Goal: Task Accomplishment & Management: Complete application form

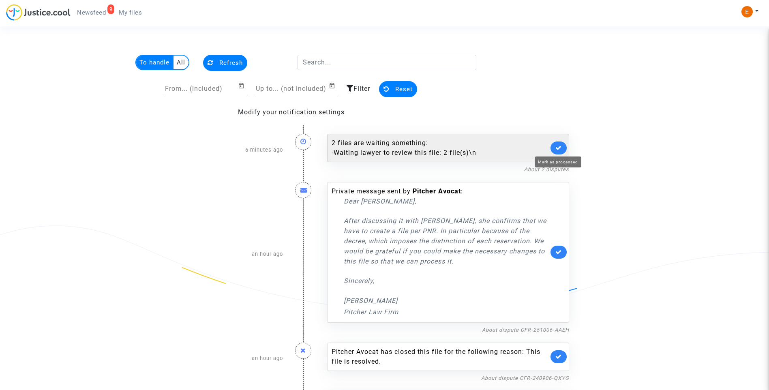
click at [559, 147] on icon at bounding box center [559, 148] width 6 height 6
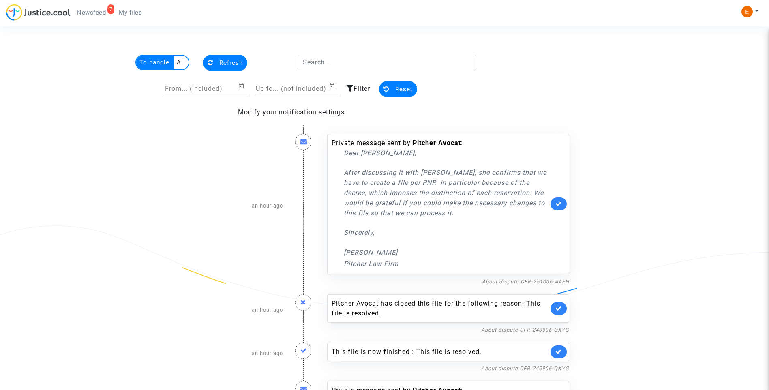
drag, startPoint x: 464, startPoint y: 219, endPoint x: 322, endPoint y: 175, distance: 149.2
click at [322, 175] on div "Private message sent by [PERSON_NAME] : Dear [PERSON_NAME], After discussing it…" at bounding box center [448, 206] width 254 height 161
drag, startPoint x: 322, startPoint y: 175, endPoint x: 383, endPoint y: 187, distance: 62.4
click at [484, 218] on p "Después de discutirlo con [PERSON_NAME] confirma que tenemos que crear un archi…" at bounding box center [446, 192] width 205 height 51
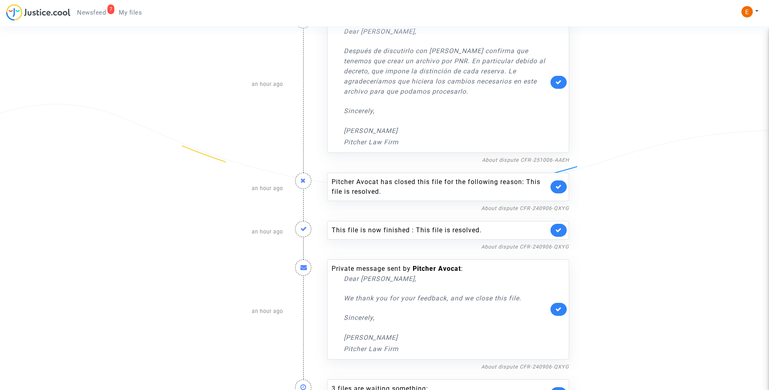
scroll to position [151, 0]
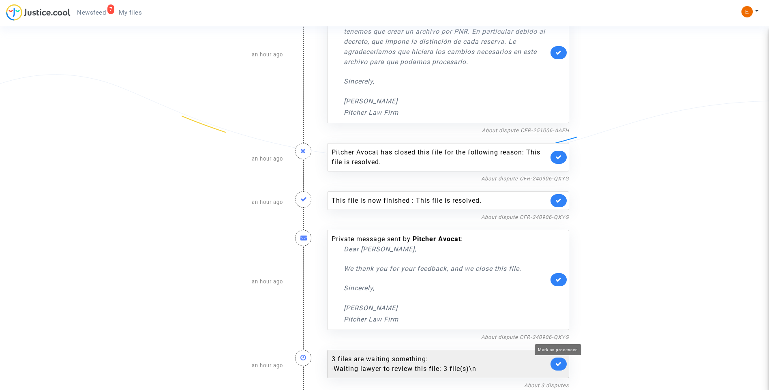
click at [560, 365] on icon at bounding box center [559, 364] width 6 height 6
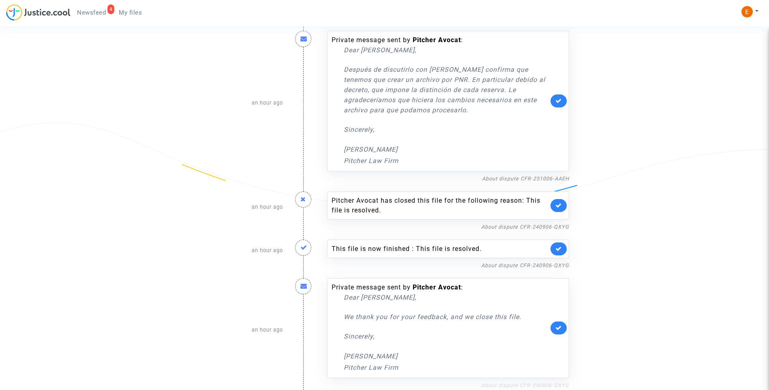
click at [541, 385] on link "About dispute CFR-240906-QXYG" at bounding box center [525, 385] width 88 height 6
click at [557, 329] on icon at bounding box center [559, 328] width 6 height 6
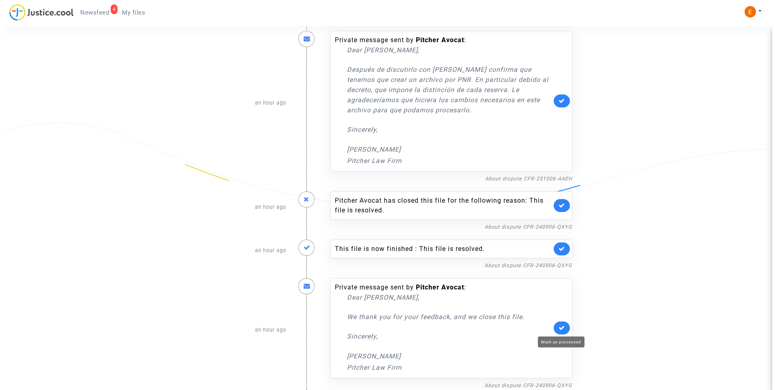
scroll to position [0, 0]
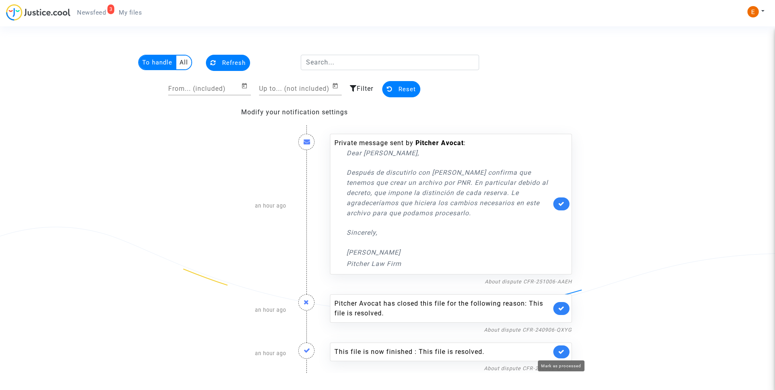
click at [562, 354] on icon at bounding box center [561, 352] width 6 height 6
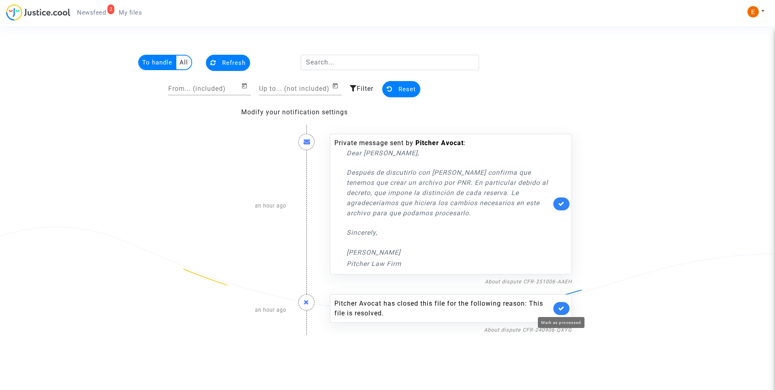
click at [562, 309] on icon at bounding box center [561, 308] width 6 height 6
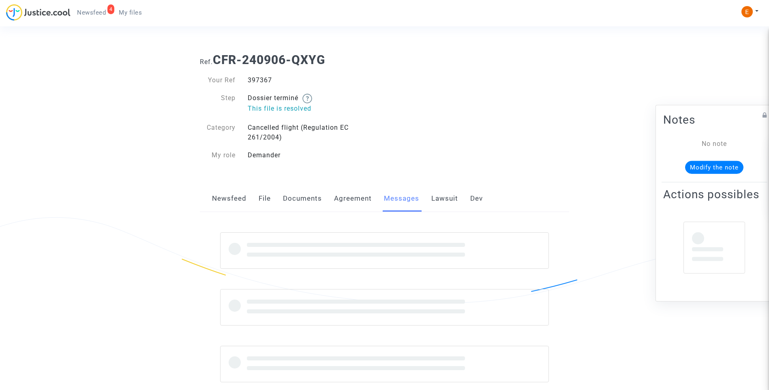
click at [254, 79] on div "397367" at bounding box center [313, 80] width 143 height 10
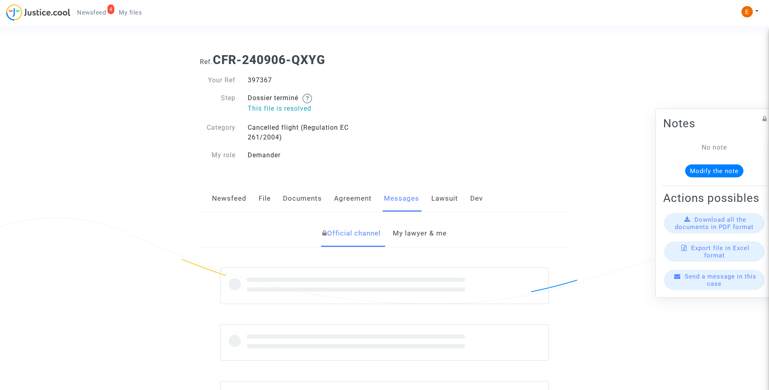
click at [254, 79] on div "397367" at bounding box center [313, 80] width 143 height 10
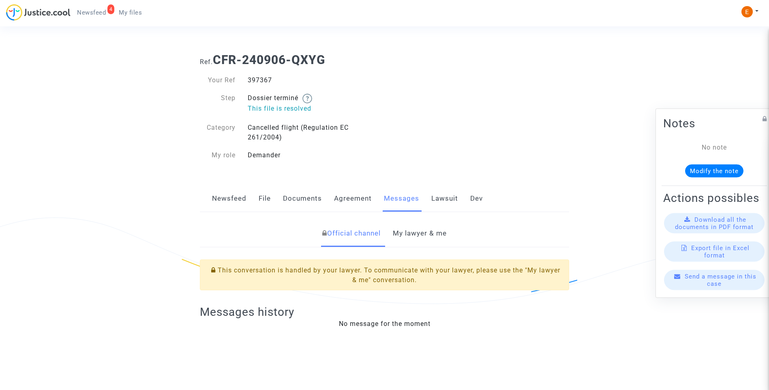
copy div "397367"
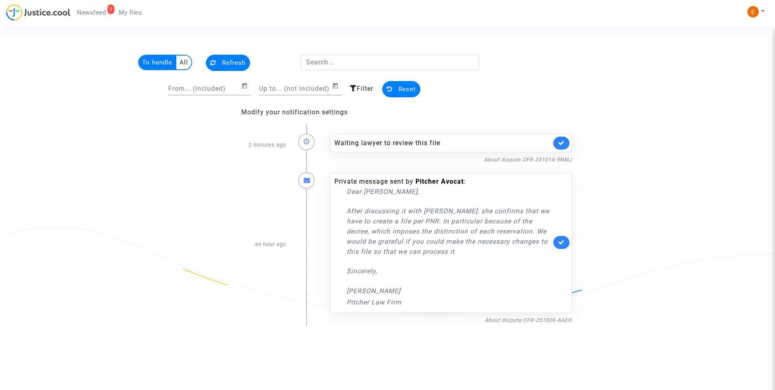
click at [566, 140] on link at bounding box center [562, 143] width 16 height 13
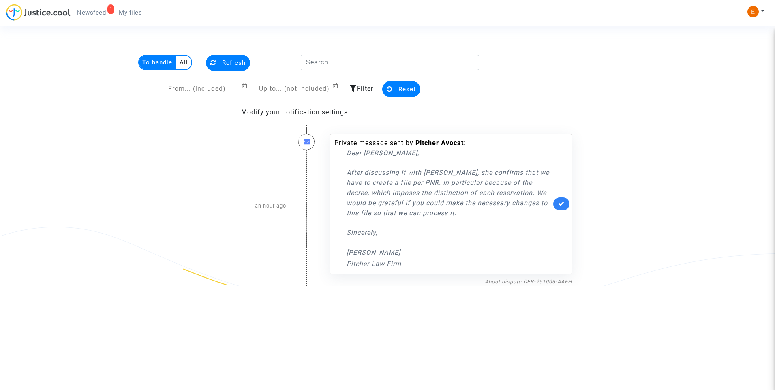
click at [134, 9] on span "My files" at bounding box center [130, 12] width 23 height 7
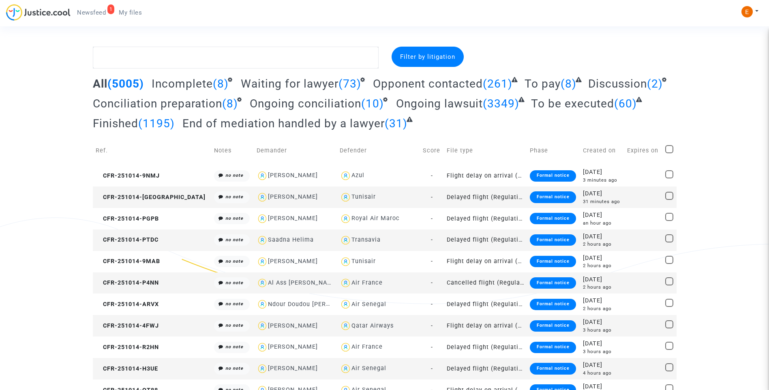
drag, startPoint x: 197, startPoint y: 84, endPoint x: 221, endPoint y: 85, distance: 24.0
click at [197, 84] on span "Incomplete" at bounding box center [182, 83] width 61 height 13
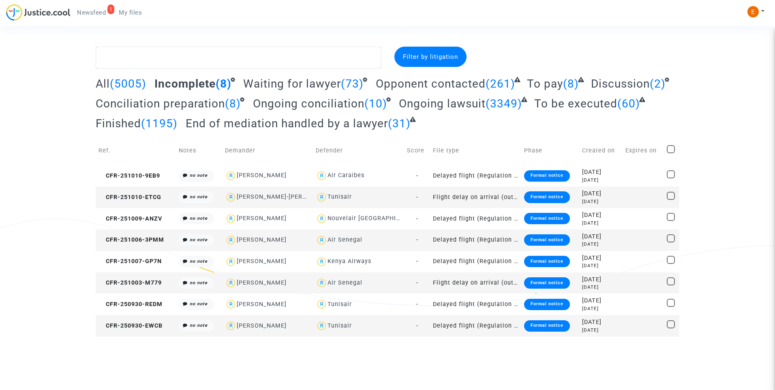
click at [531, 328] on div "Formal notice" at bounding box center [547, 325] width 46 height 11
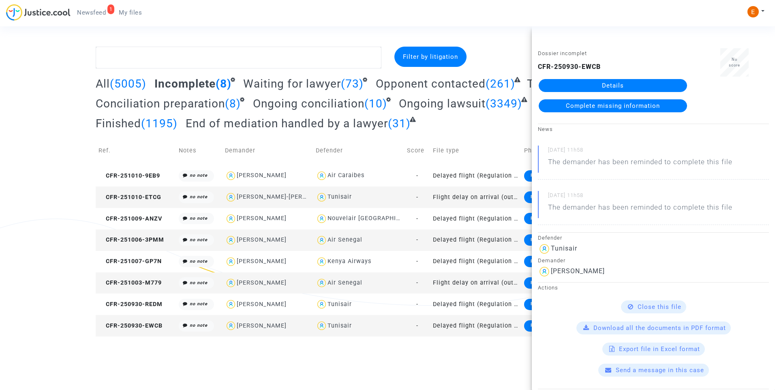
click at [577, 89] on link "Details" at bounding box center [613, 85] width 148 height 13
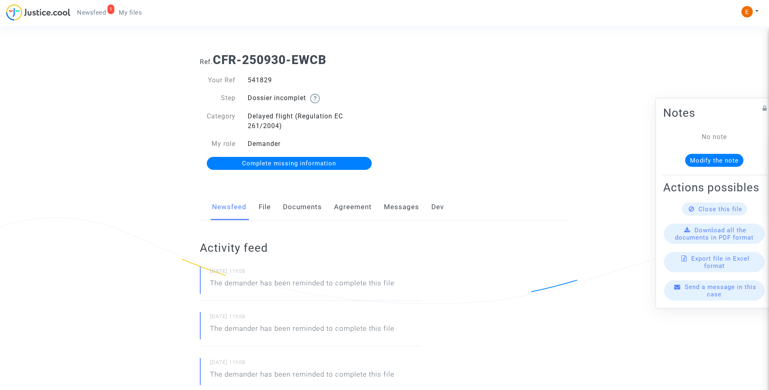
click at [262, 80] on div "541829" at bounding box center [313, 80] width 143 height 10
copy div "541829"
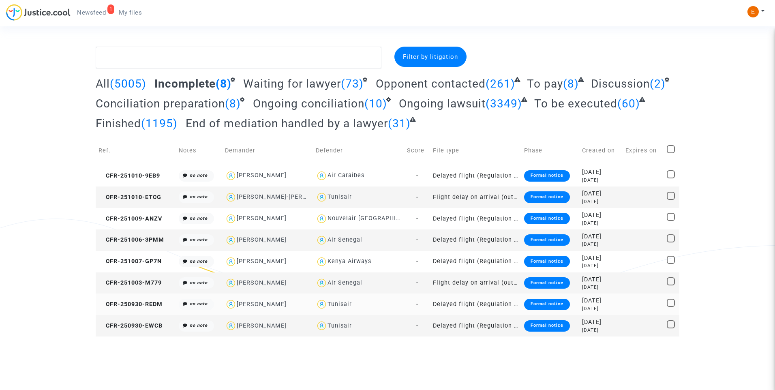
click at [537, 307] on div "Formal notice" at bounding box center [547, 304] width 46 height 11
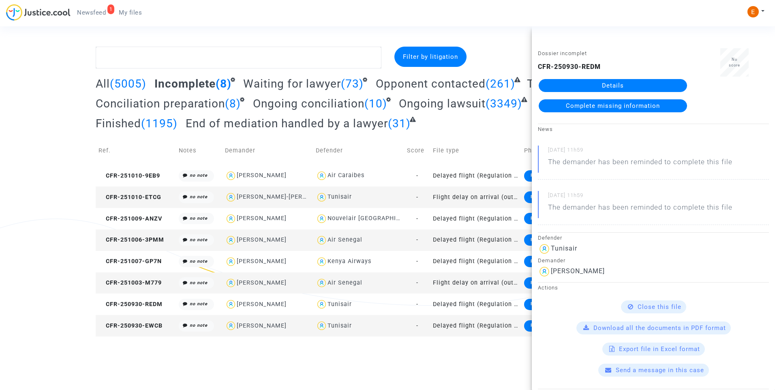
click at [593, 85] on link "Details" at bounding box center [613, 85] width 148 height 13
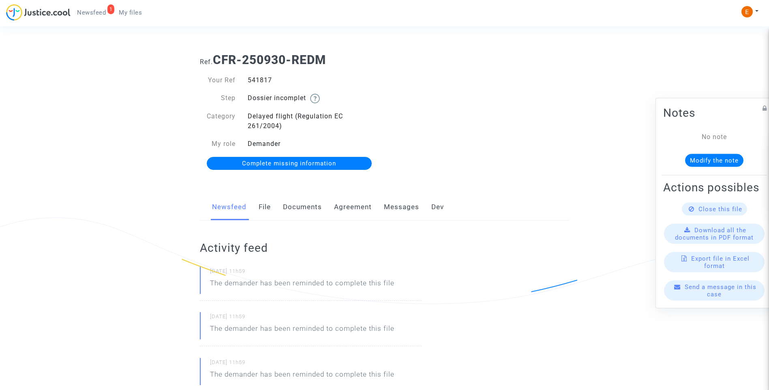
click at [256, 77] on div "541817" at bounding box center [313, 80] width 143 height 10
copy div "541817"
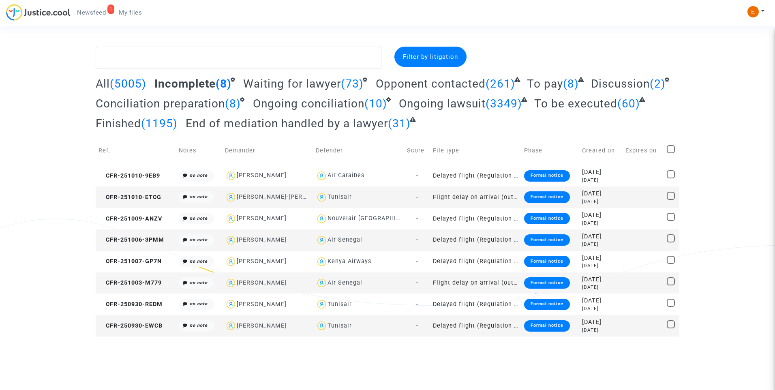
click at [548, 286] on div "Formal notice" at bounding box center [547, 282] width 46 height 11
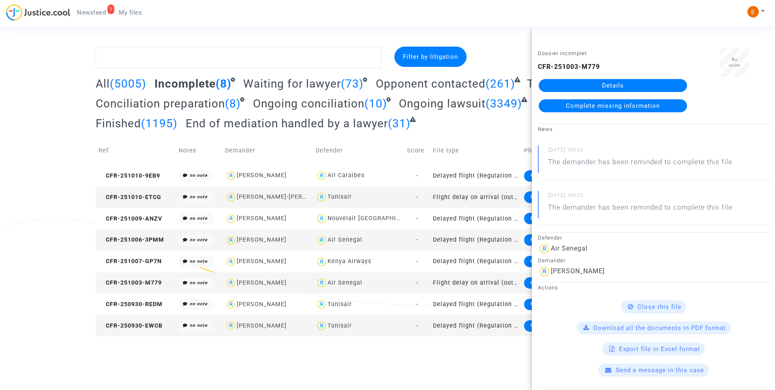
click at [593, 93] on div "CFR-251003-M779 Details Complete missing information" at bounding box center [613, 87] width 150 height 50
click at [588, 89] on link "Details" at bounding box center [613, 85] width 148 height 13
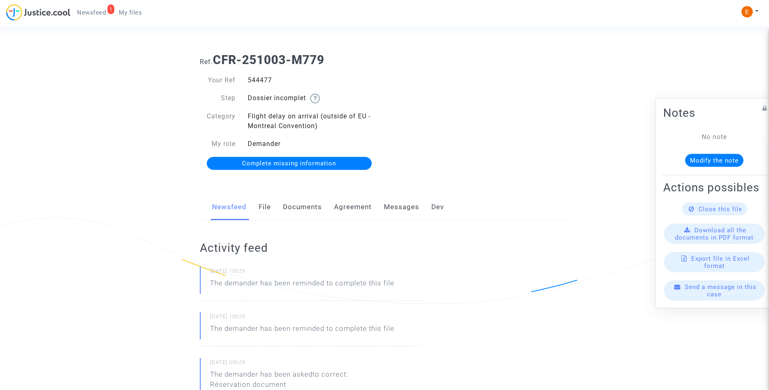
click at [261, 79] on div "544477" at bounding box center [313, 80] width 143 height 10
copy div "544477"
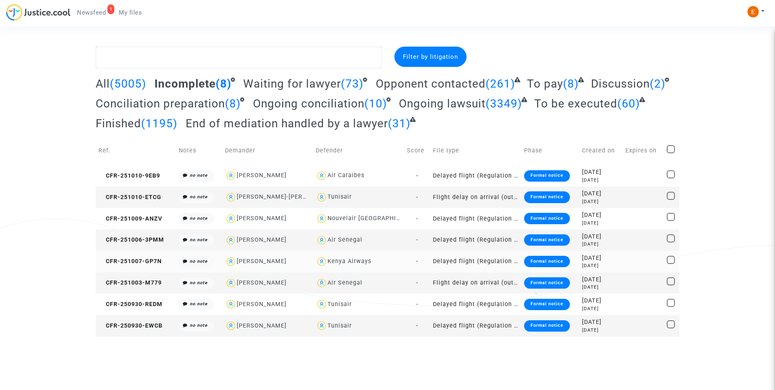
click at [527, 260] on div "Formal notice" at bounding box center [547, 261] width 46 height 11
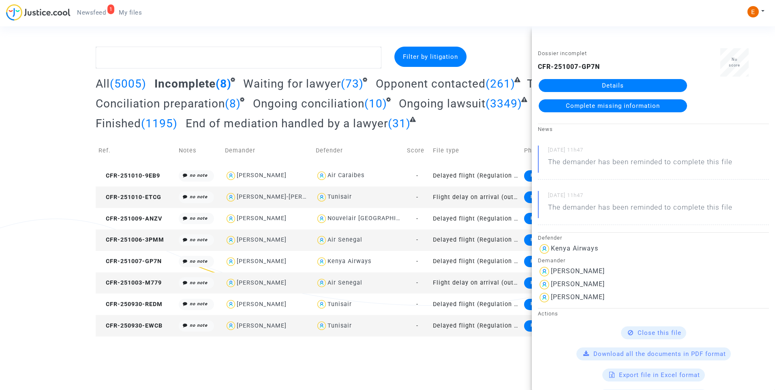
click at [586, 86] on link "Details" at bounding box center [613, 85] width 148 height 13
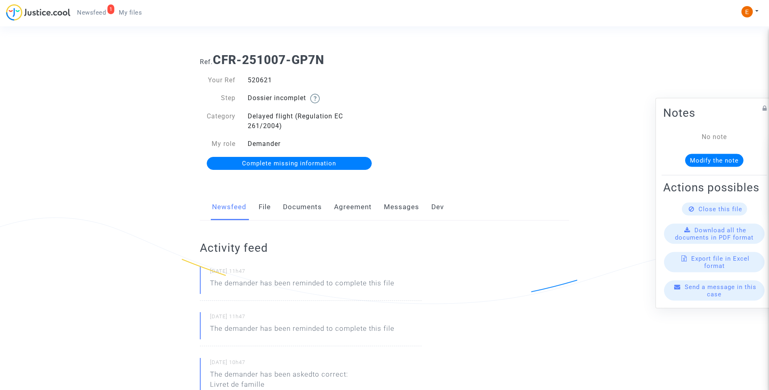
click at [259, 84] on div "520621" at bounding box center [313, 80] width 143 height 10
copy div "520621"
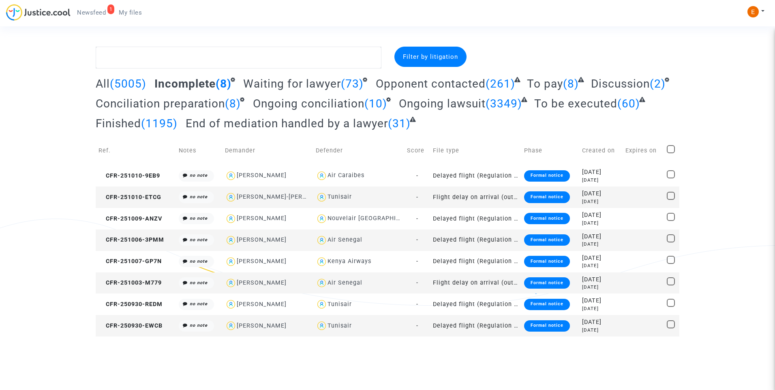
click at [539, 240] on div "Formal notice" at bounding box center [547, 239] width 46 height 11
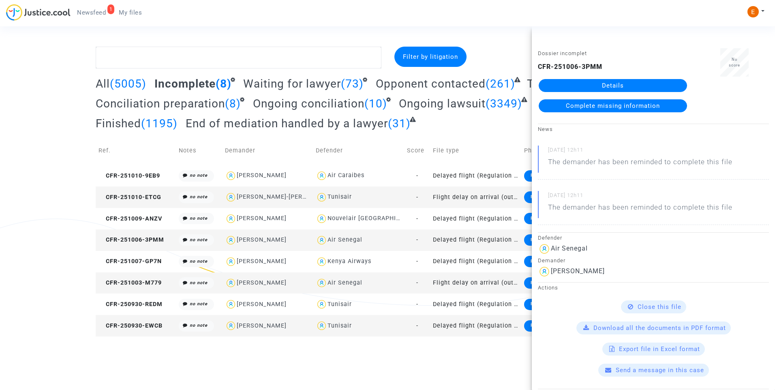
click at [571, 86] on link "Details" at bounding box center [613, 85] width 148 height 13
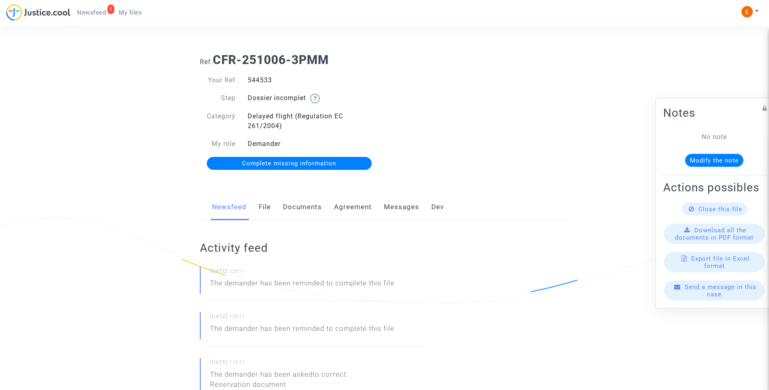
click at [257, 83] on div "544533" at bounding box center [313, 80] width 143 height 10
copy div "544533"
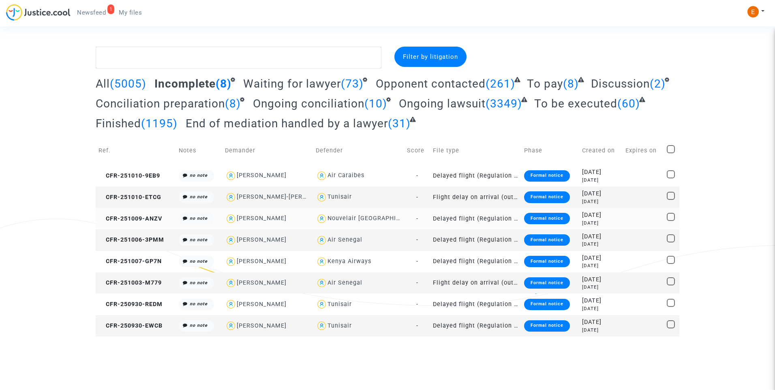
click at [538, 217] on div "Formal notice" at bounding box center [547, 218] width 46 height 11
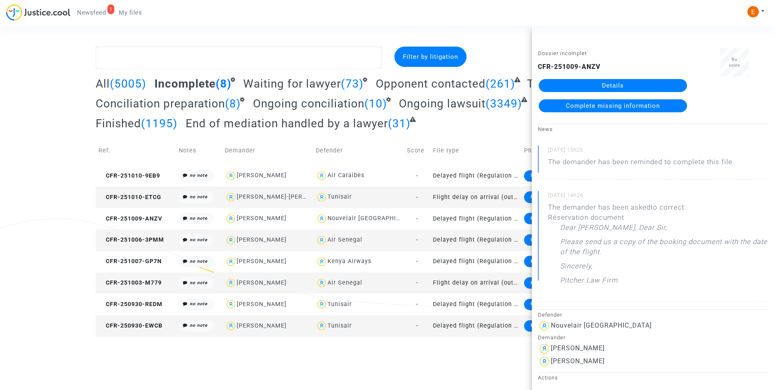
click at [600, 85] on link "Details" at bounding box center [613, 85] width 148 height 13
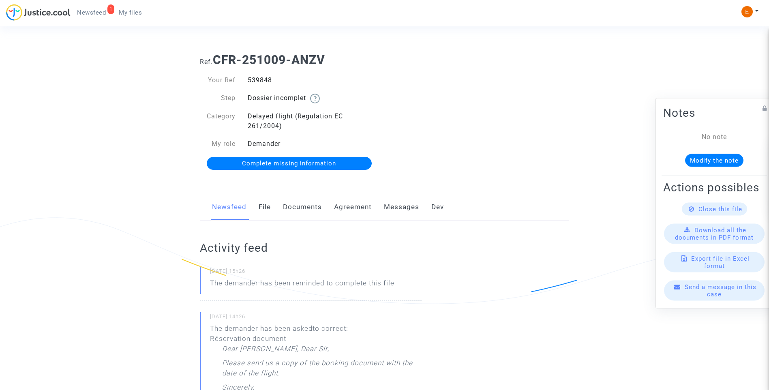
click at [265, 83] on div "539848" at bounding box center [313, 80] width 143 height 10
copy div "539848"
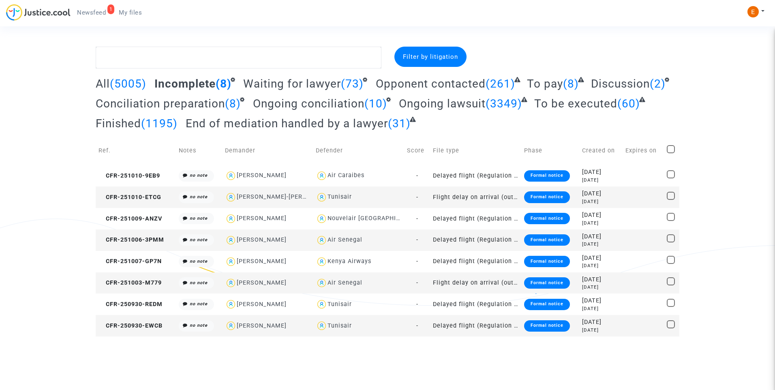
click at [549, 199] on div "Formal notice" at bounding box center [547, 196] width 46 height 11
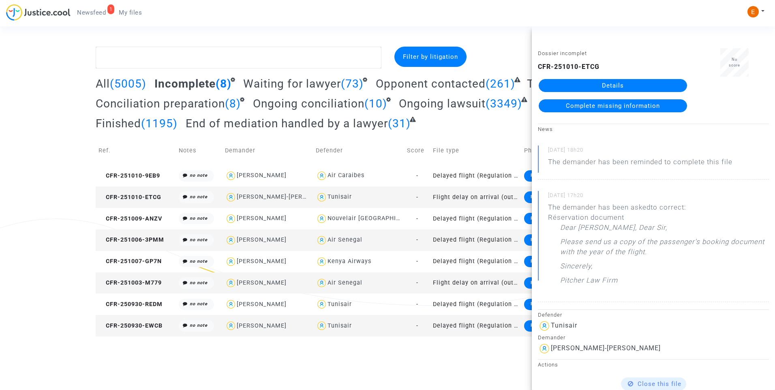
click at [596, 77] on div "CFR-251010-ETCG Details Complete missing information" at bounding box center [613, 87] width 150 height 50
click at [598, 82] on link "Details" at bounding box center [613, 85] width 148 height 13
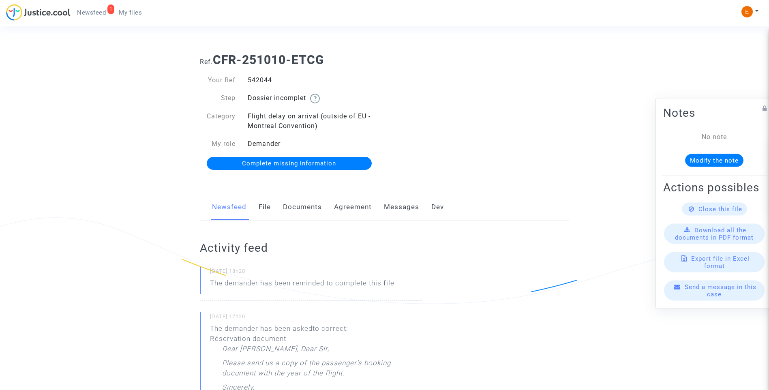
click at [262, 76] on div "542044" at bounding box center [313, 80] width 143 height 10
copy div "542044"
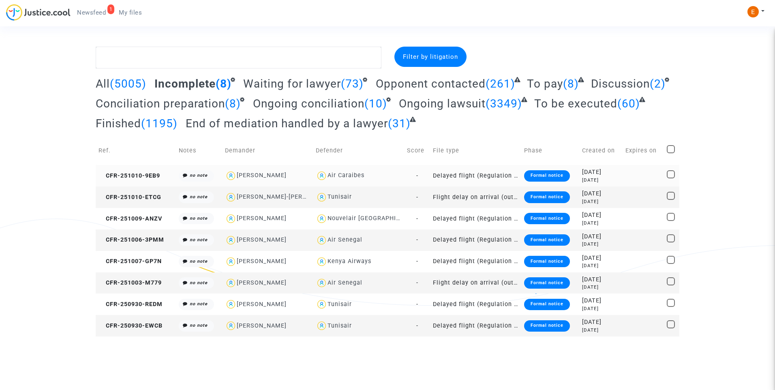
click at [550, 167] on td "Formal notice" at bounding box center [550, 175] width 58 height 21
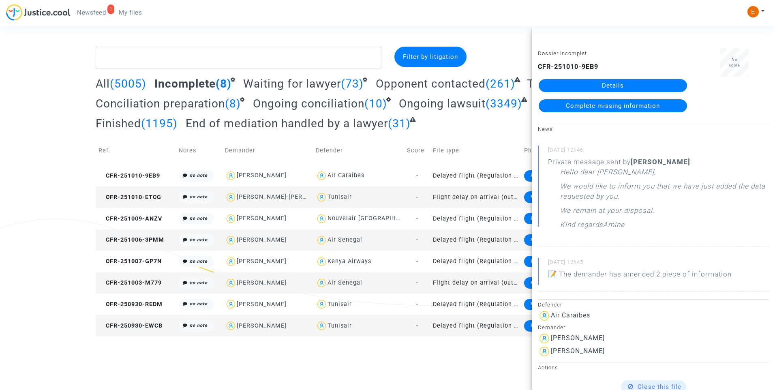
click at [598, 78] on div "CFR-251010-9EB9 Details Complete missing information" at bounding box center [613, 87] width 150 height 50
click at [599, 82] on link "Details" at bounding box center [613, 85] width 148 height 13
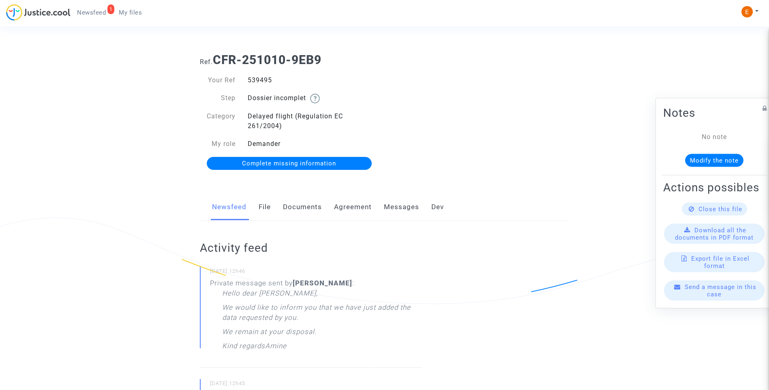
click at [268, 210] on link "File" at bounding box center [265, 207] width 12 height 27
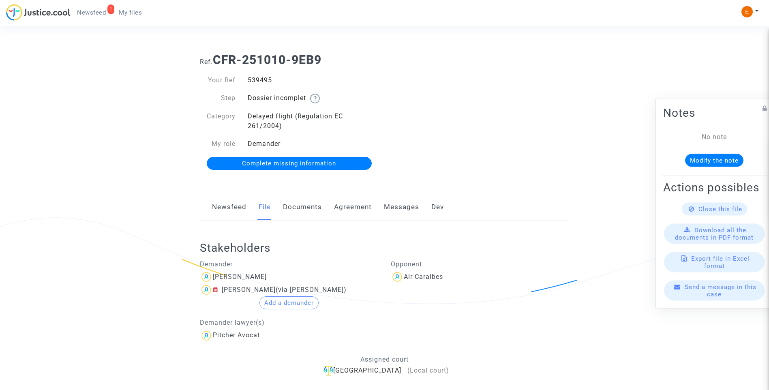
click at [295, 210] on link "Documents" at bounding box center [302, 207] width 39 height 27
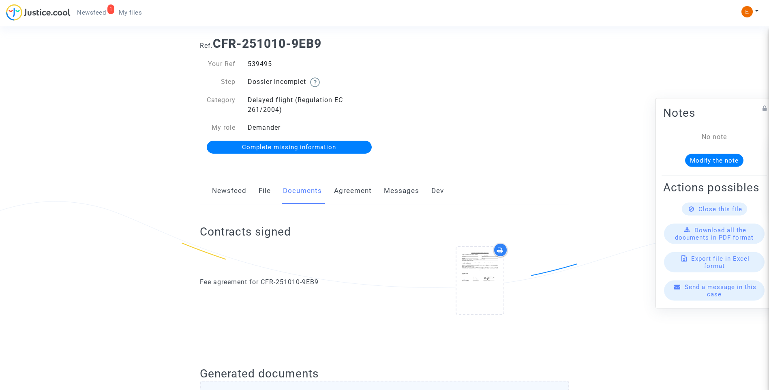
scroll to position [12, 0]
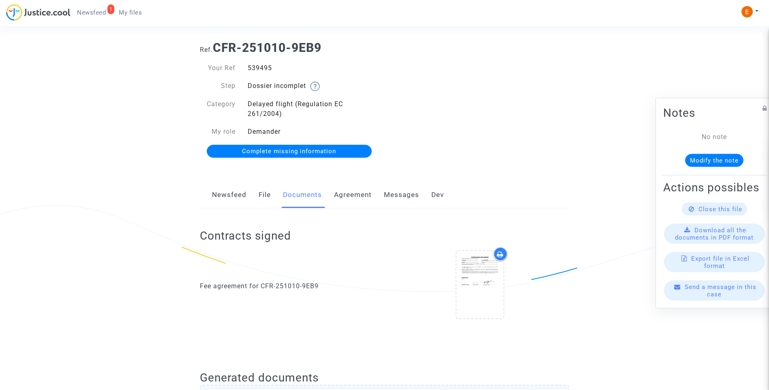
click at [264, 69] on div "539495" at bounding box center [313, 68] width 143 height 10
copy div "539495"
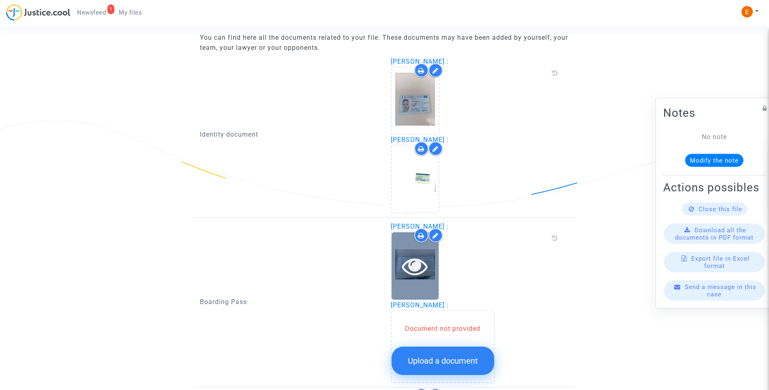
scroll to position [539, 0]
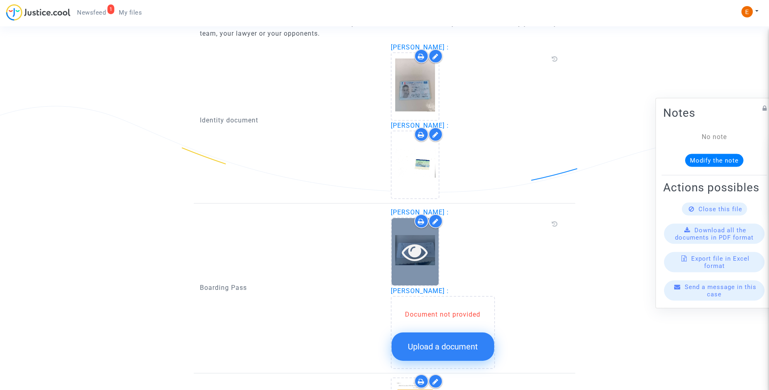
click at [419, 249] on icon at bounding box center [415, 252] width 26 height 26
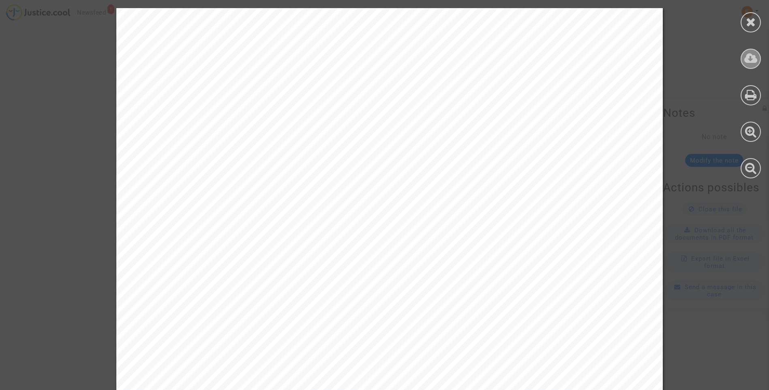
click at [757, 62] on icon at bounding box center [750, 58] width 13 height 12
click at [753, 24] on icon at bounding box center [751, 22] width 10 height 12
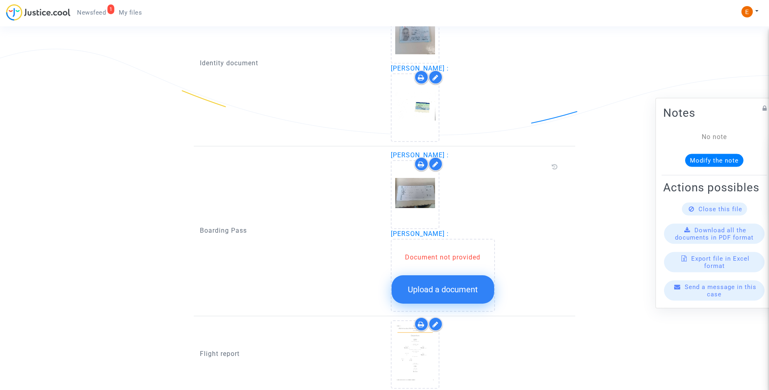
scroll to position [661, 0]
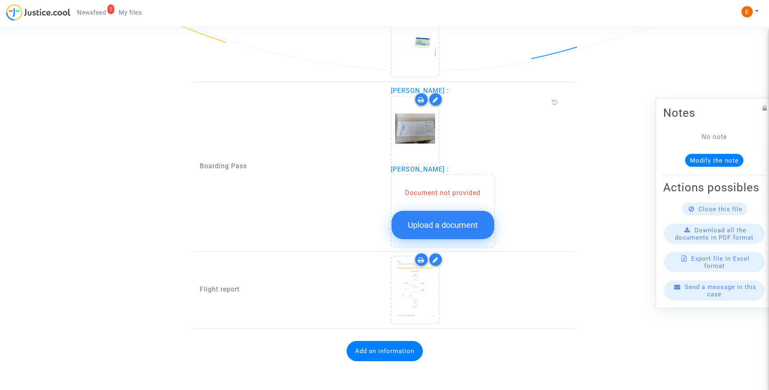
click at [459, 228] on span "Upload a document" at bounding box center [443, 225] width 70 height 10
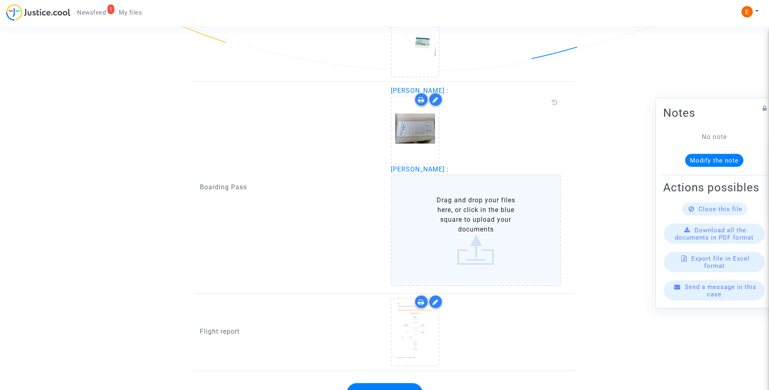
click at [454, 232] on label "Drag and drop your files here, or click in the blue square to upload your docum…" at bounding box center [476, 230] width 171 height 112
click at [0, 0] on input "Drag and drop your files here, or click in the blue square to upload your docum…" at bounding box center [0, 0] width 0 height 0
click at [470, 247] on label "Drag and drop your files here, or click in the blue square to upload your docum…" at bounding box center [476, 230] width 171 height 112
click at [0, 0] on input "Drag and drop your files here, or click in the blue square to upload your docum…" at bounding box center [0, 0] width 0 height 0
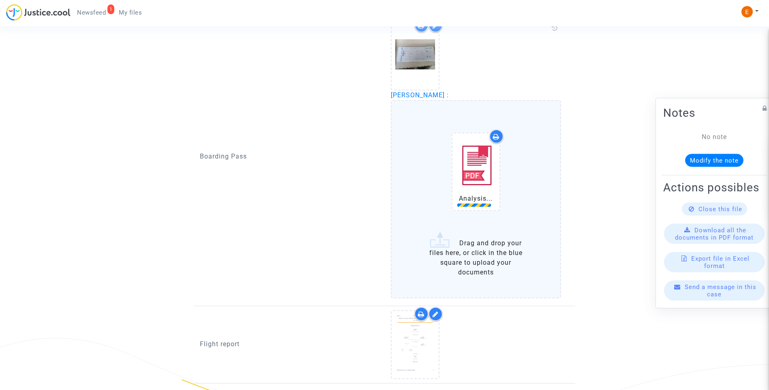
scroll to position [742, 0]
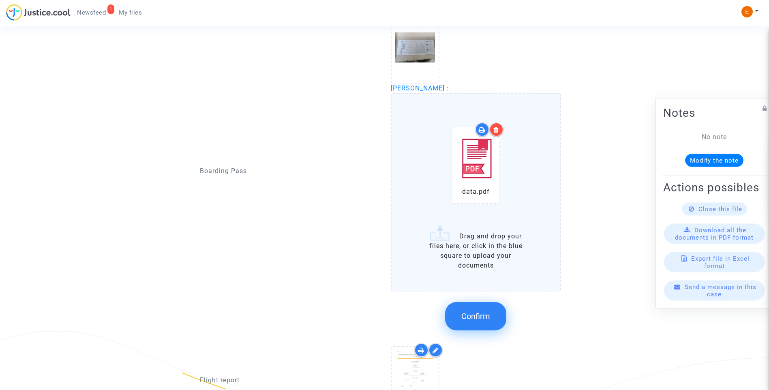
click at [476, 314] on span "Confirm" at bounding box center [475, 316] width 29 height 10
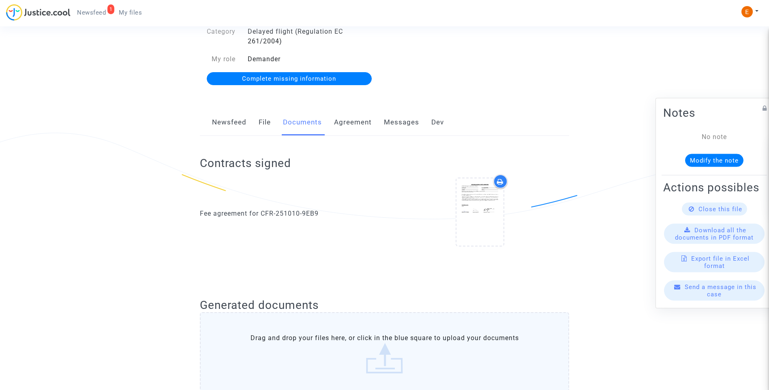
scroll to position [0, 0]
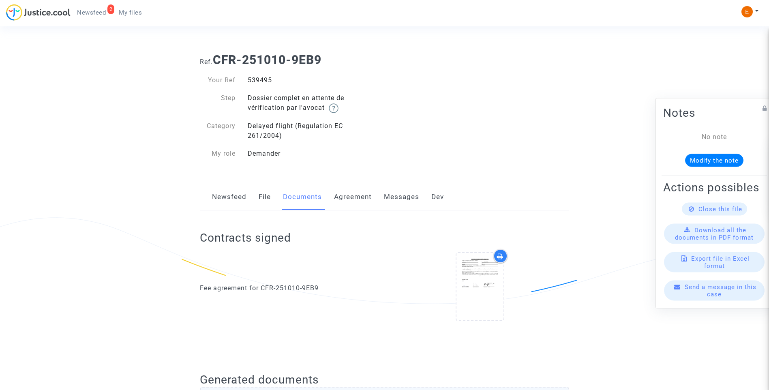
click at [91, 13] on span "Newsfeed" at bounding box center [91, 12] width 29 height 7
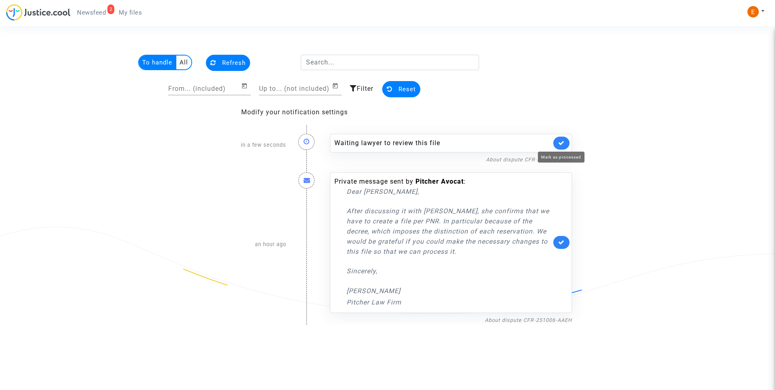
click at [563, 145] on icon at bounding box center [561, 143] width 6 height 6
